Goal: Transaction & Acquisition: Register for event/course

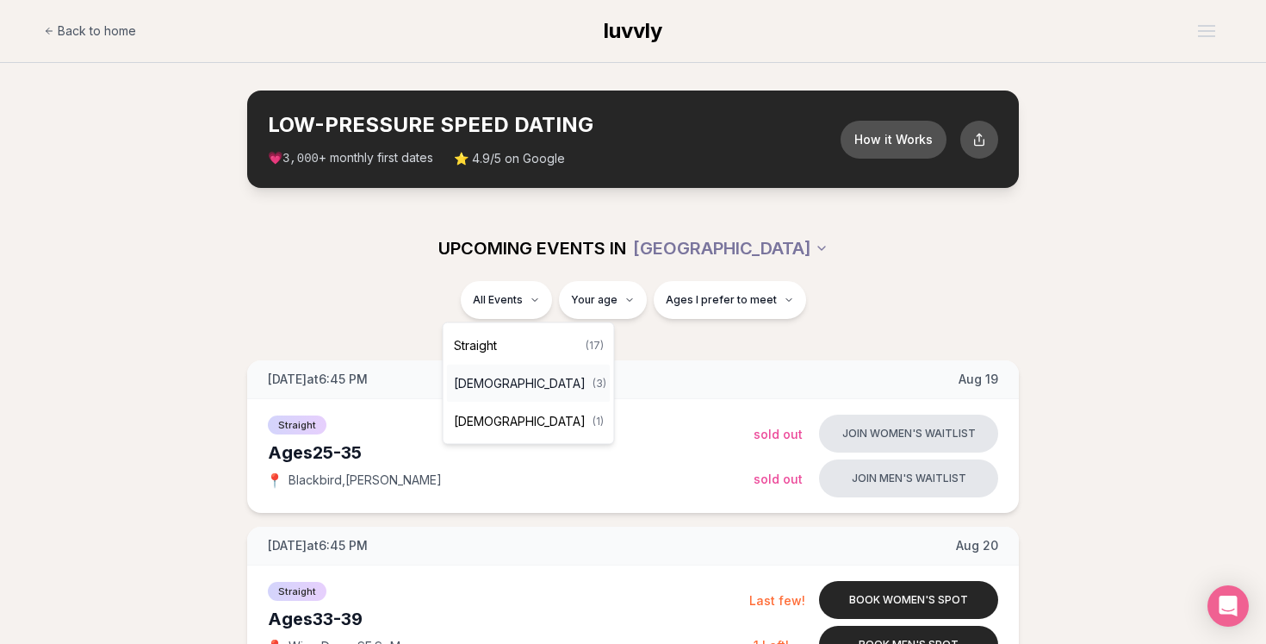
click at [505, 383] on span "[DEMOGRAPHIC_DATA]" at bounding box center [520, 383] width 132 height 17
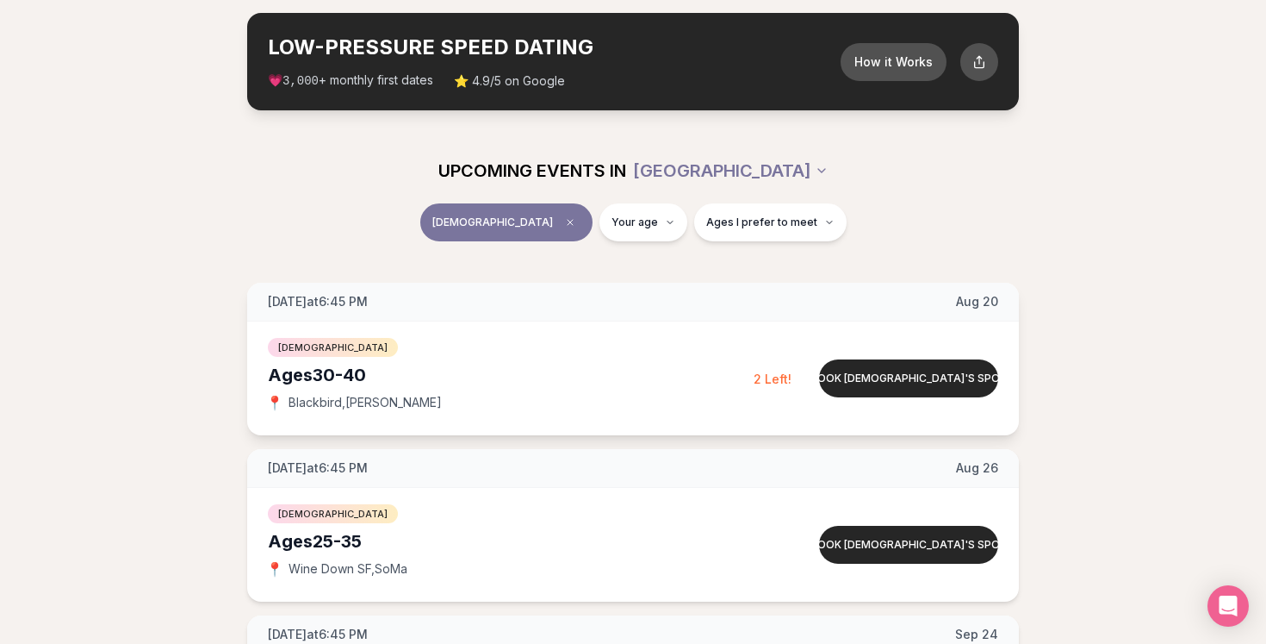
scroll to position [72, 0]
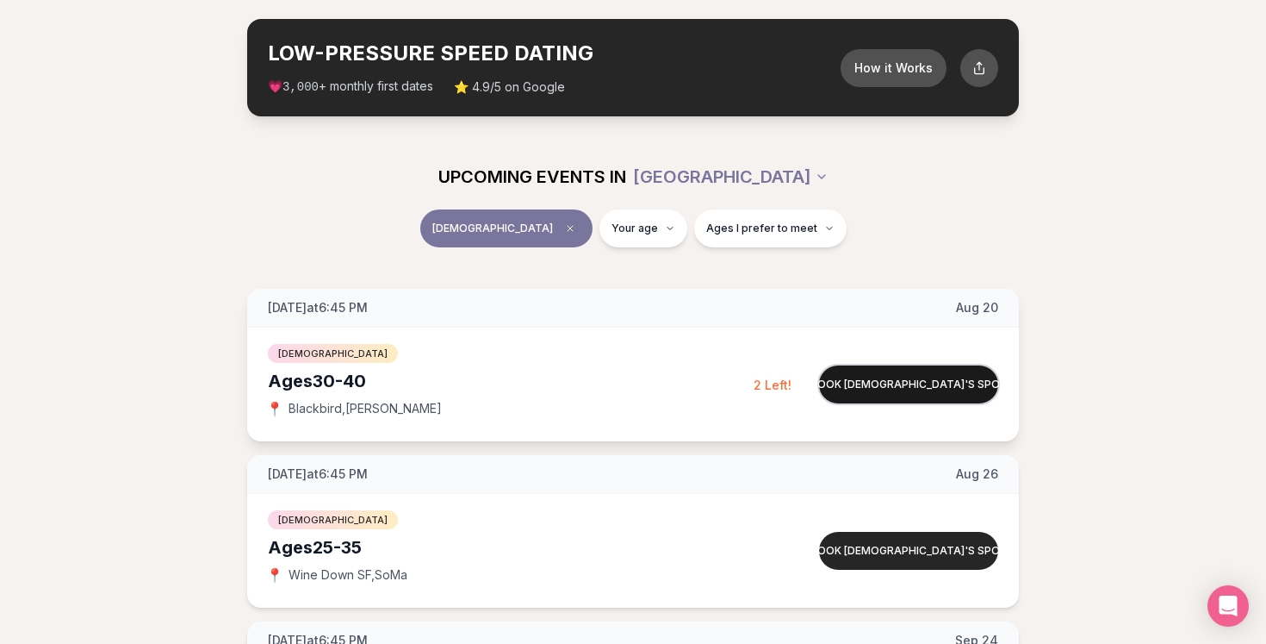
click at [873, 382] on button "Book [DEMOGRAPHIC_DATA]'s spot" at bounding box center [908, 384] width 179 height 38
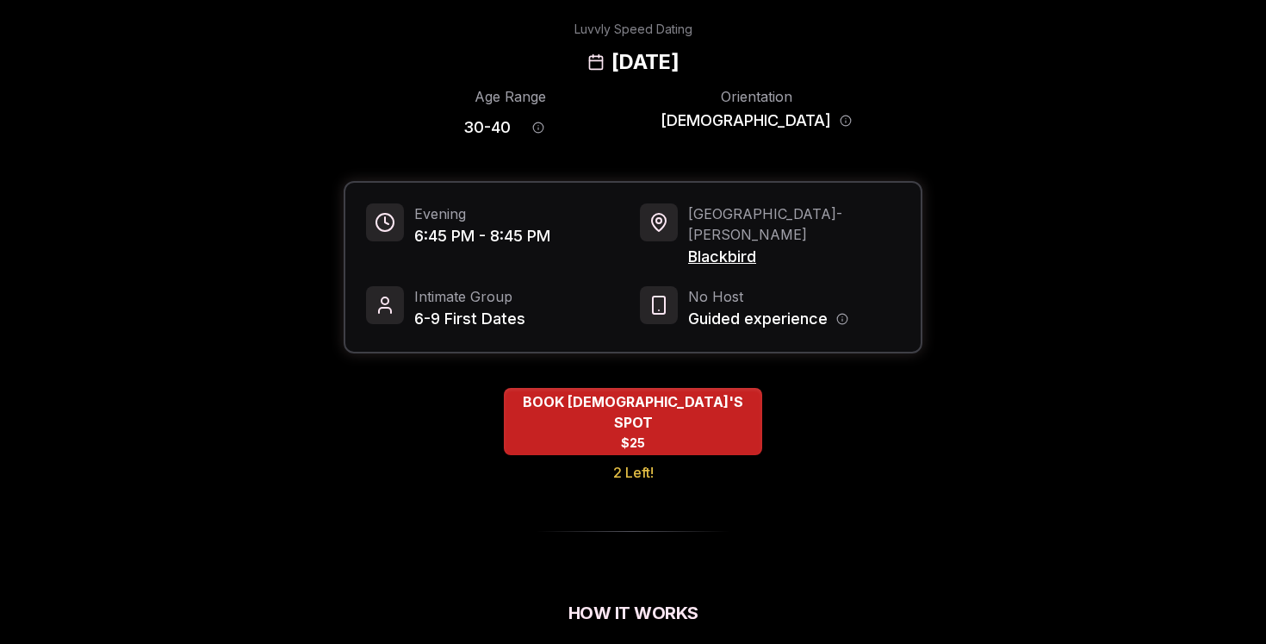
scroll to position [28, 0]
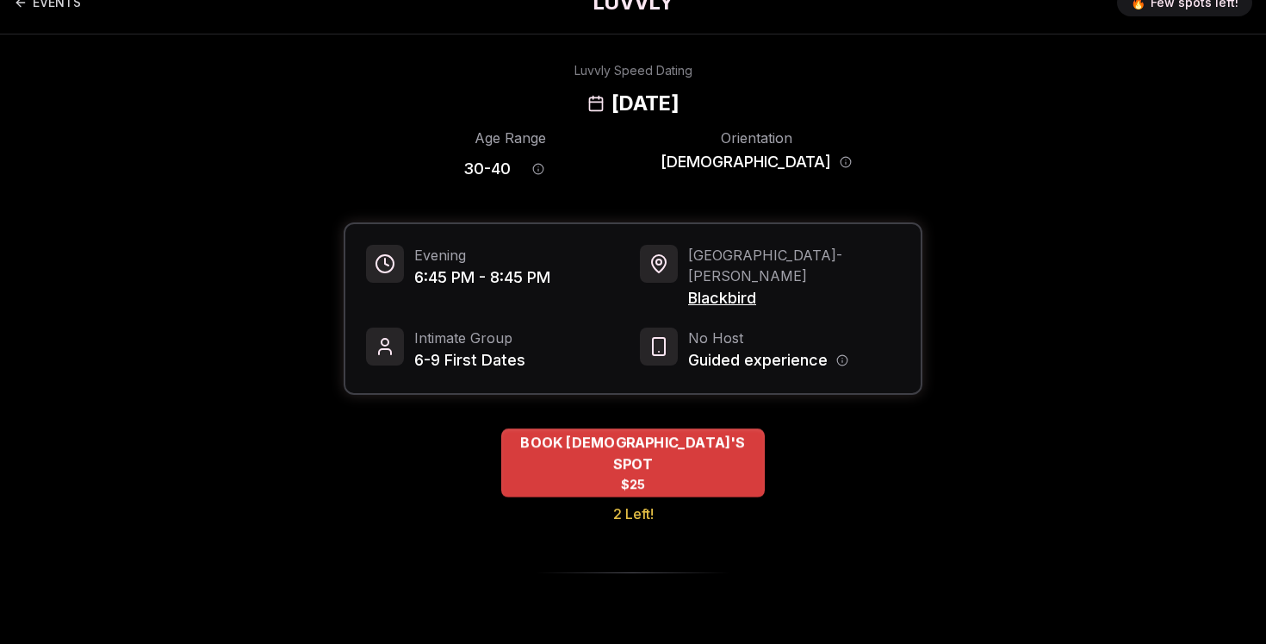
click at [691, 449] on div "BOOK [DEMOGRAPHIC_DATA]'S SPOT $25" at bounding box center [633, 462] width 264 height 69
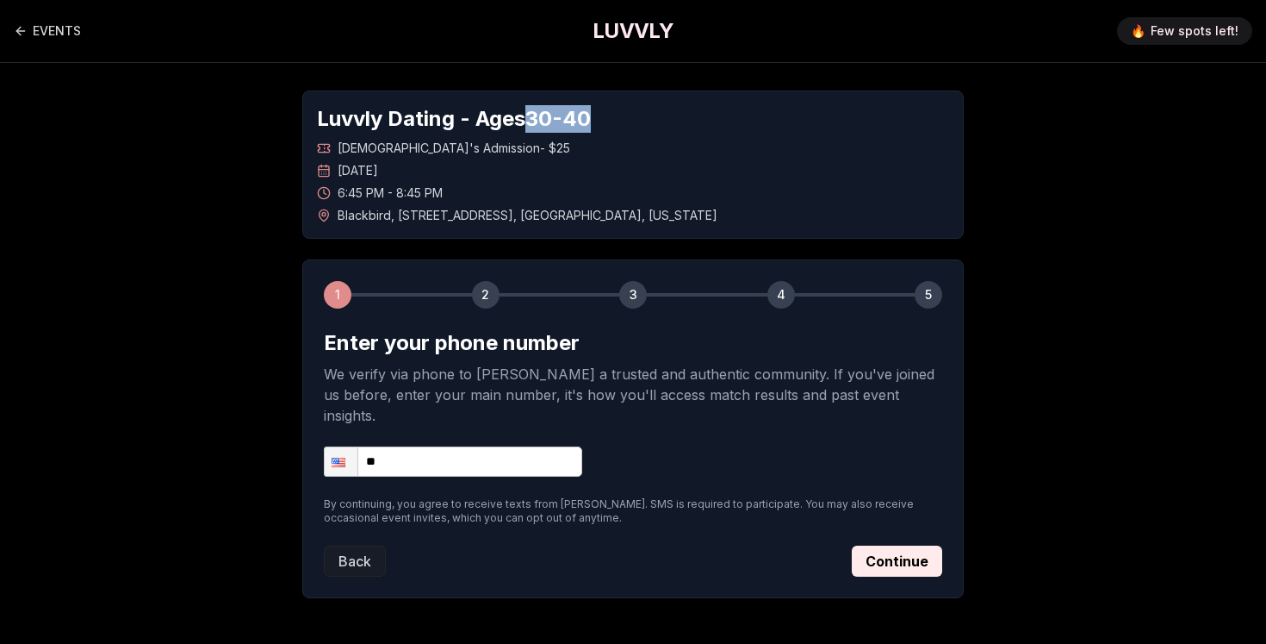
drag, startPoint x: 537, startPoint y: 116, endPoint x: 610, endPoint y: 122, distance: 73.5
click at [610, 122] on h1 "Luvvly Dating - Ages [DEMOGRAPHIC_DATA]" at bounding box center [633, 119] width 632 height 28
drag, startPoint x: 610, startPoint y: 122, endPoint x: 320, endPoint y: 109, distance: 290.6
click at [320, 109] on h1 "Luvvly Dating - Ages [DEMOGRAPHIC_DATA]" at bounding box center [633, 119] width 632 height 28
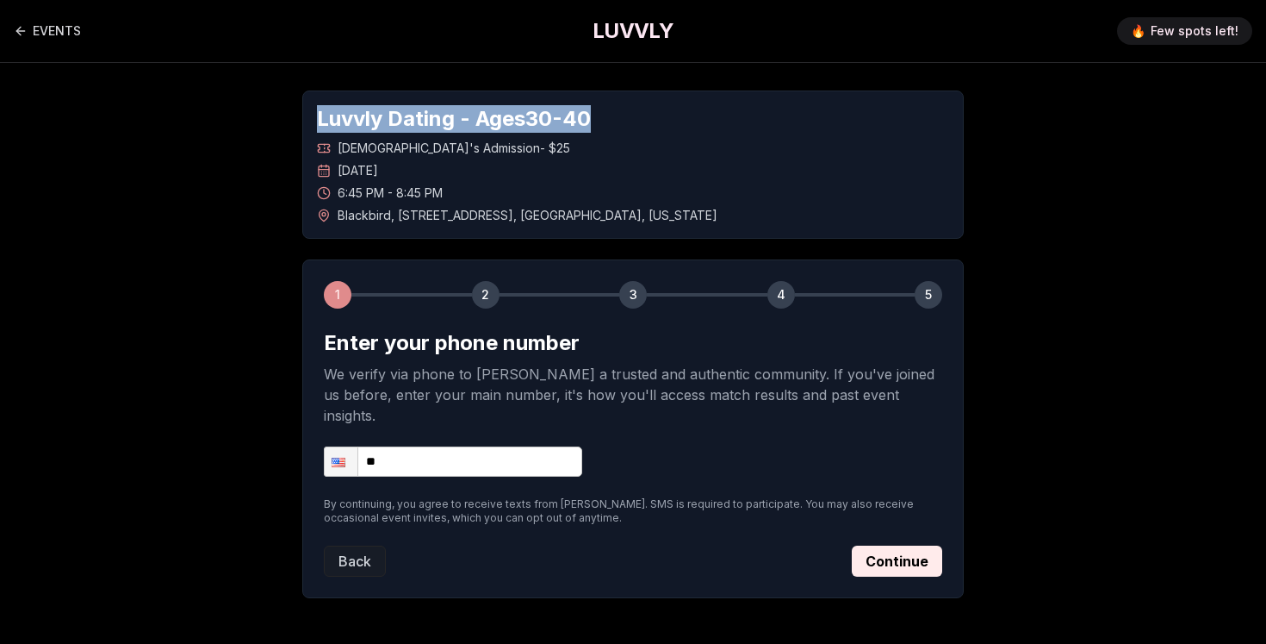
click at [320, 109] on h1 "Luvvly Dating - Ages [DEMOGRAPHIC_DATA]" at bounding box center [633, 119] width 632 height 28
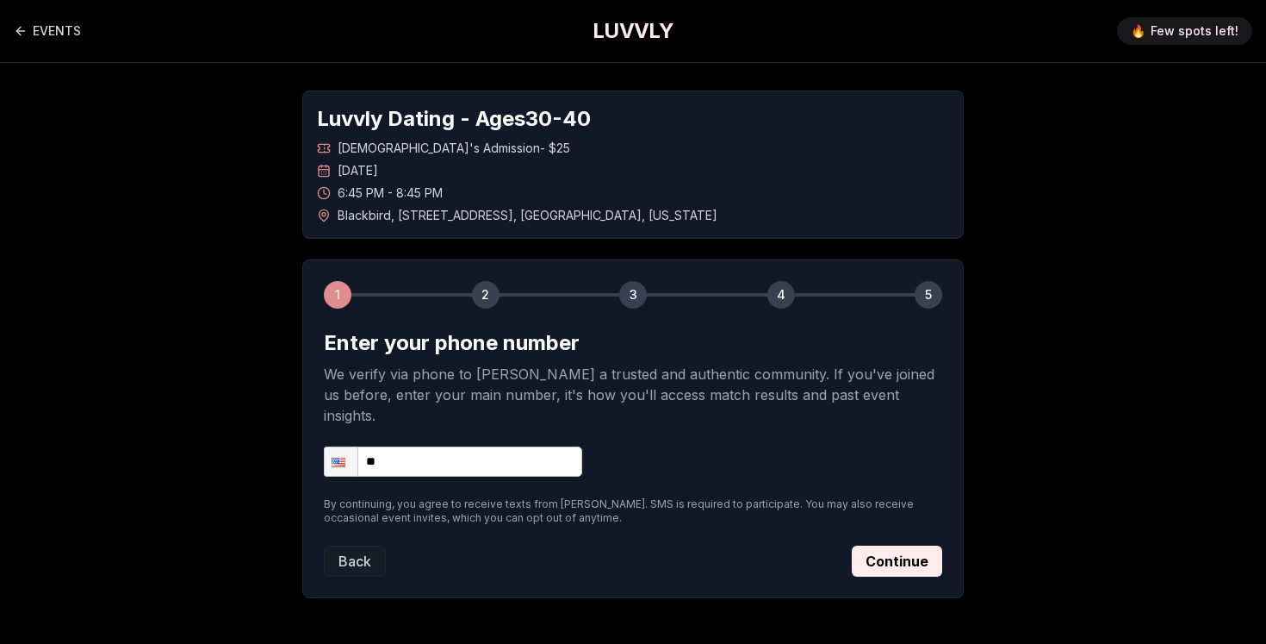
drag, startPoint x: 320, startPoint y: 109, endPoint x: 636, endPoint y: 103, distance: 316.2
click at [636, 103] on div "Luvvly Dating - Ages [DEMOGRAPHIC_DATA] [DEMOGRAPHIC_DATA]'s Admission - $25 [D…" at bounding box center [633, 164] width 662 height 148
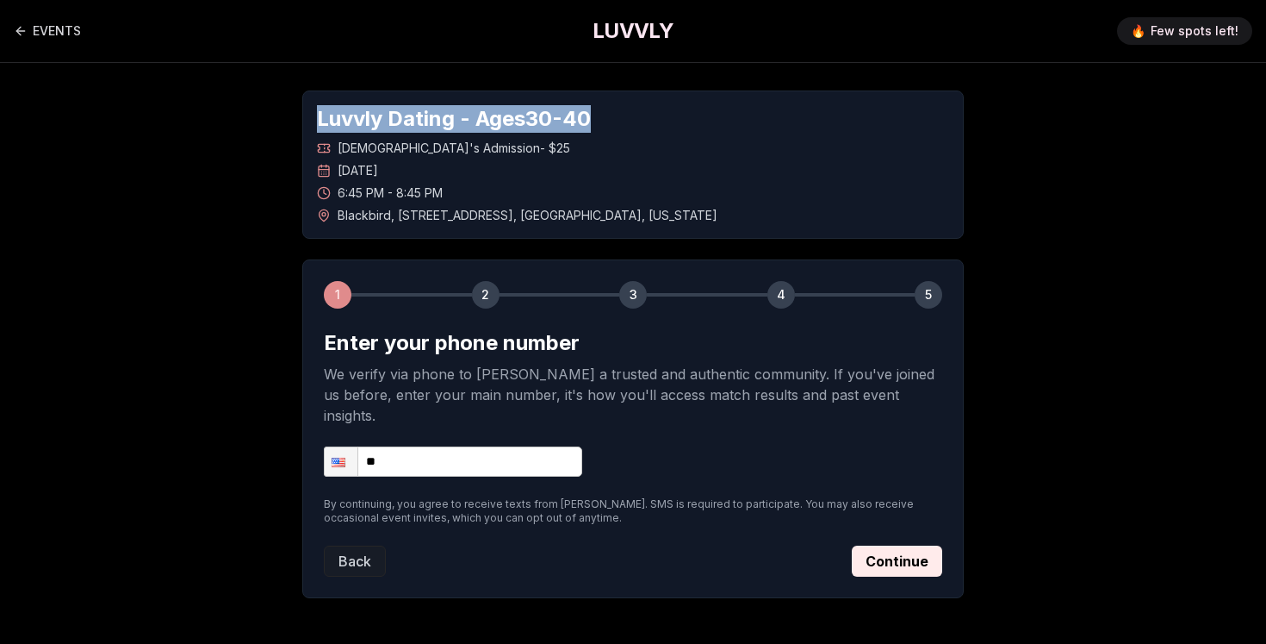
drag, startPoint x: 623, startPoint y: 115, endPoint x: 289, endPoint y: 118, distance: 334.3
click at [289, 118] on div "Luvvly Dating - Ages [DEMOGRAPHIC_DATA] [DEMOGRAPHIC_DATA]'s Admission - $25 [D…" at bounding box center [633, 344] width 1206 height 563
drag, startPoint x: 314, startPoint y: 124, endPoint x: 601, endPoint y: 121, distance: 286.9
click at [601, 121] on div "Luvvly Dating - Ages [DEMOGRAPHIC_DATA] [DEMOGRAPHIC_DATA]'s Admission - $25 [D…" at bounding box center [633, 164] width 662 height 148
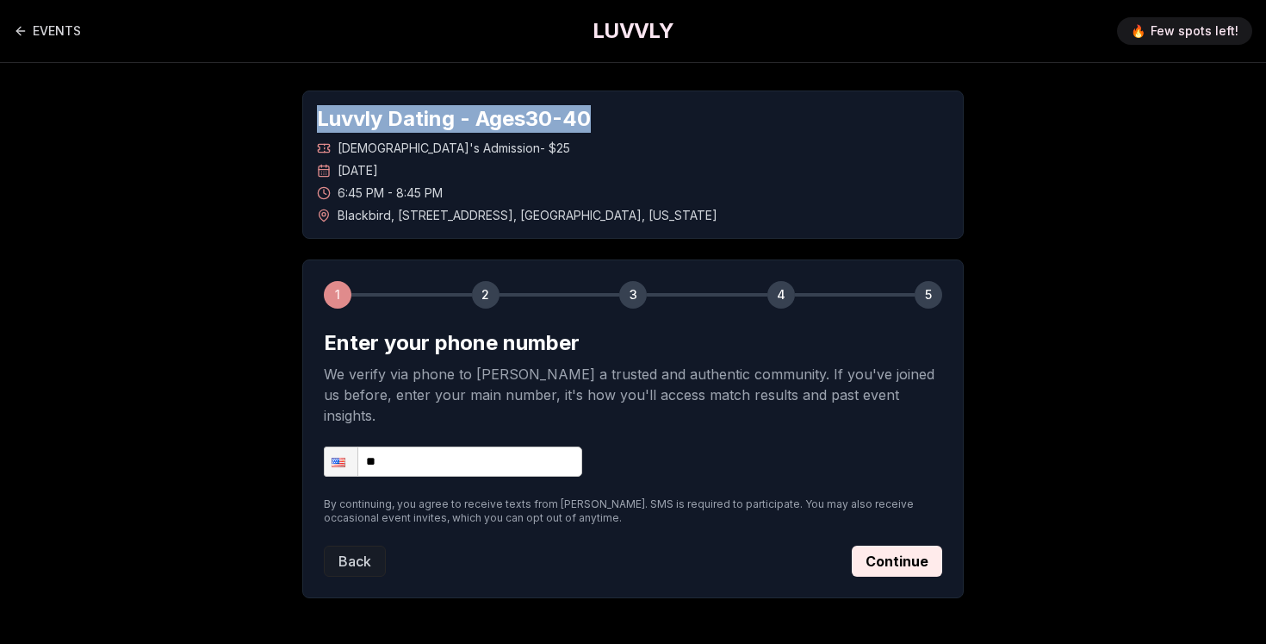
click at [601, 121] on h1 "Luvvly Dating - Ages [DEMOGRAPHIC_DATA]" at bounding box center [633, 119] width 632 height 28
drag, startPoint x: 732, startPoint y: 135, endPoint x: 296, endPoint y: 123, distance: 436.1
click at [296, 123] on div "Luvvly Dating - Ages [DEMOGRAPHIC_DATA] [DEMOGRAPHIC_DATA]'s Admission - $25 [D…" at bounding box center [633, 344] width 1206 height 563
drag, startPoint x: 315, startPoint y: 120, endPoint x: 604, endPoint y: 124, distance: 288.6
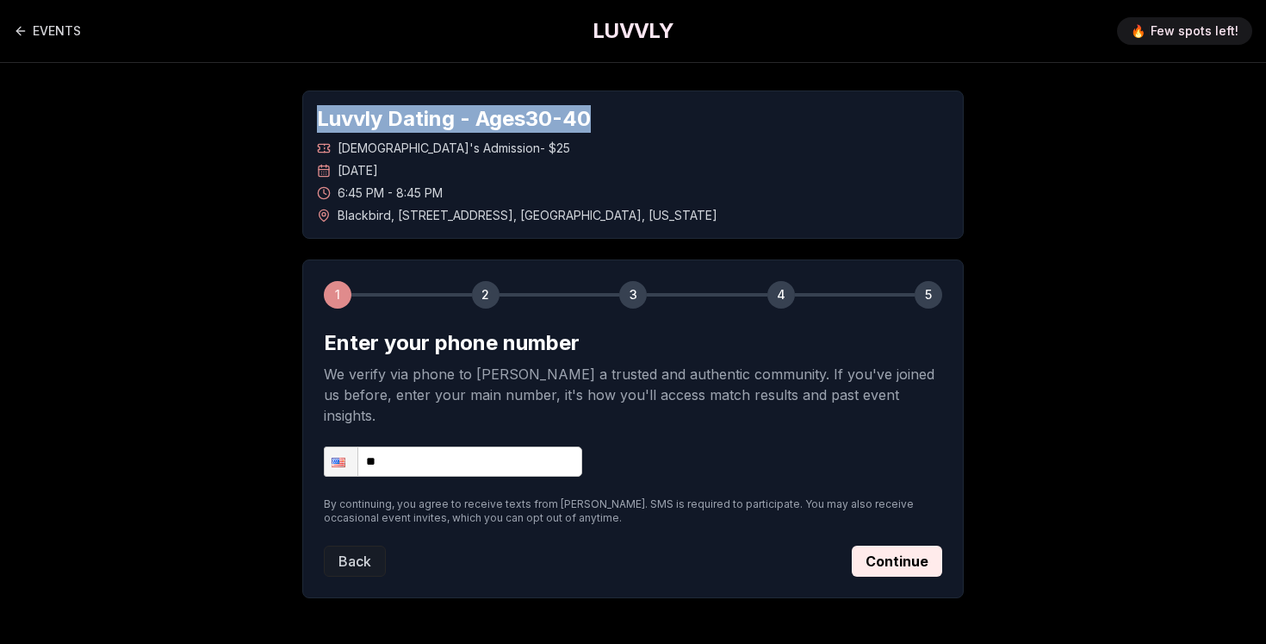
click at [604, 124] on div "Luvvly Dating - Ages [DEMOGRAPHIC_DATA] [DEMOGRAPHIC_DATA]'s Admission - $25 [D…" at bounding box center [633, 164] width 662 height 148
click at [604, 124] on h1 "Luvvly Dating - Ages [DEMOGRAPHIC_DATA]" at bounding box center [633, 119] width 632 height 28
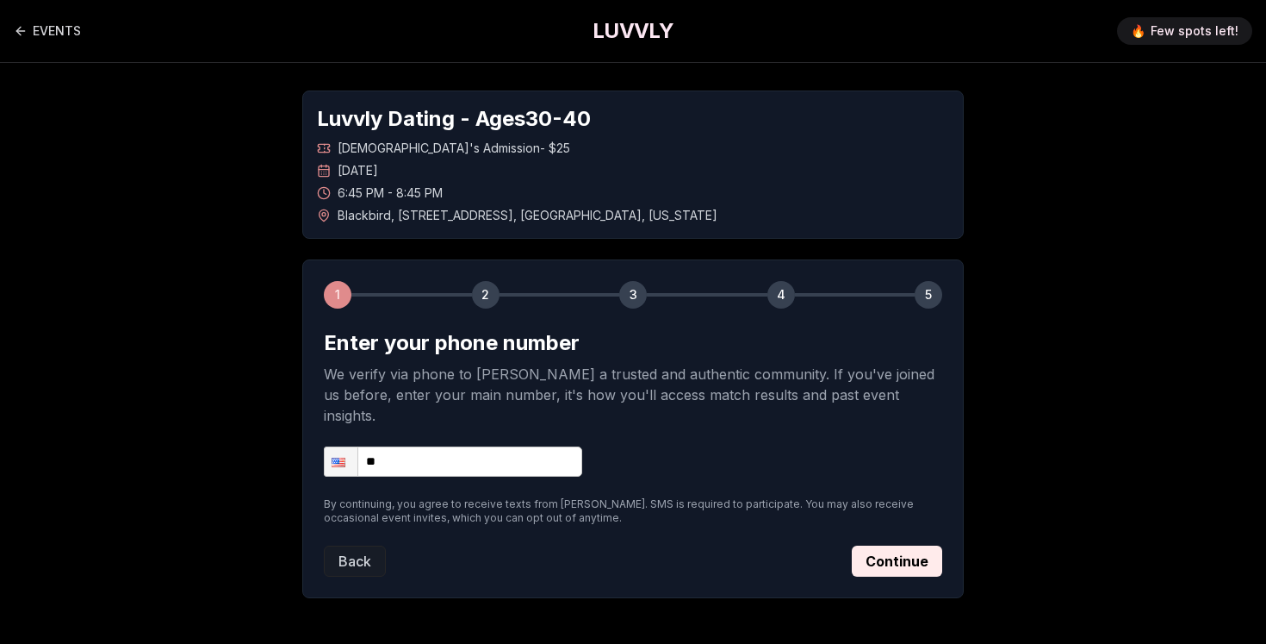
click at [636, 26] on h1 "LUVVLY" at bounding box center [633, 31] width 81 height 28
click at [22, 34] on icon "Back to events" at bounding box center [21, 31] width 14 height 14
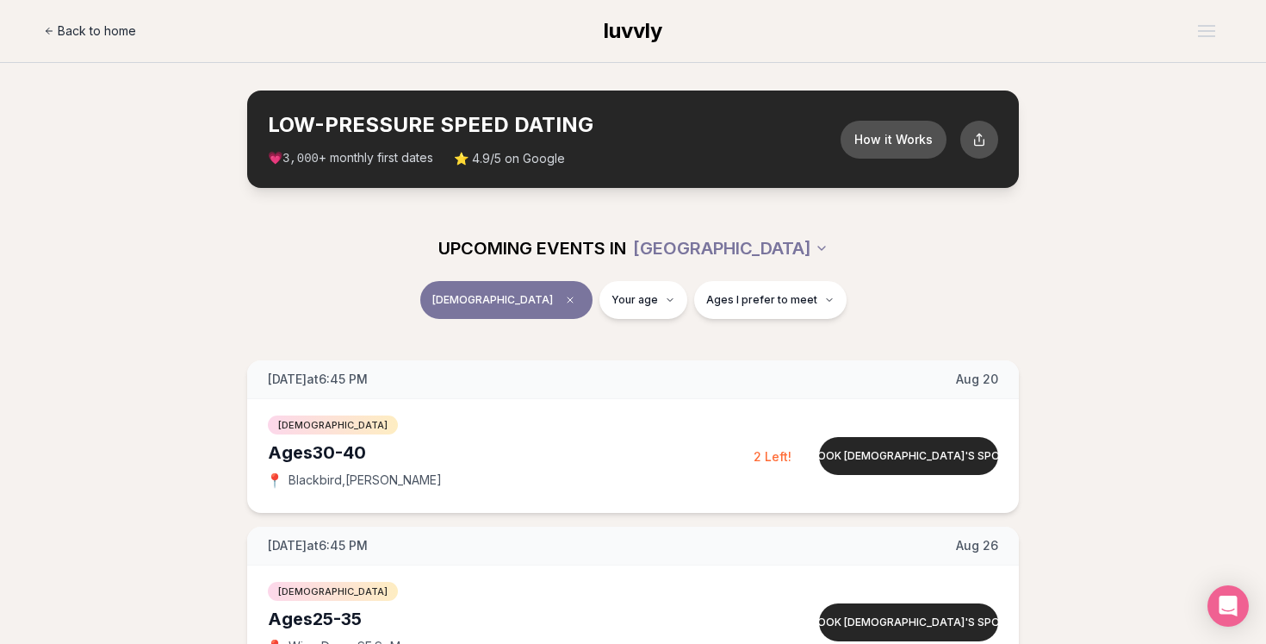
click at [110, 39] on span "Back to home" at bounding box center [97, 30] width 78 height 17
